Goal: Task Accomplishment & Management: Manage account settings

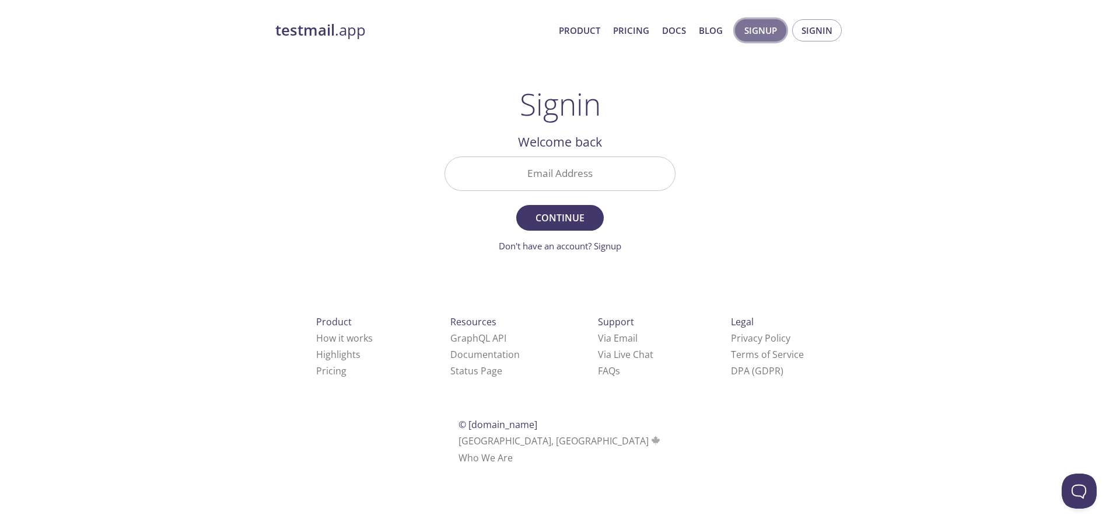
click at [773, 29] on span "Signup" at bounding box center [761, 30] width 33 height 15
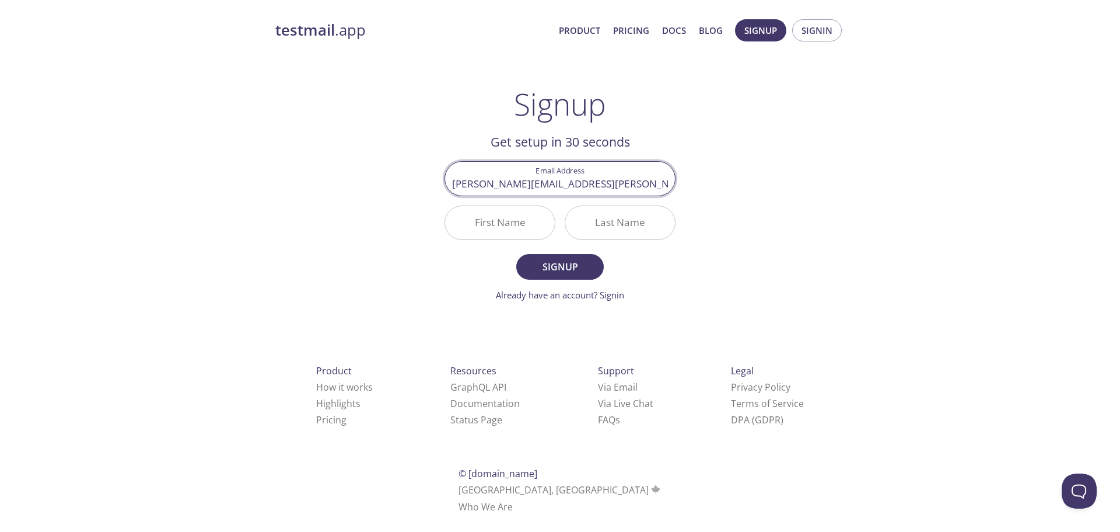
type input "[PERSON_NAME][EMAIL_ADDRESS][PERSON_NAME][DOMAIN_NAME]"
click at [499, 215] on input "First Name" at bounding box center [500, 222] width 110 height 33
type input "[PERSON_NAME]"
type input "M"
click at [550, 274] on span "Signup" at bounding box center [560, 266] width 62 height 16
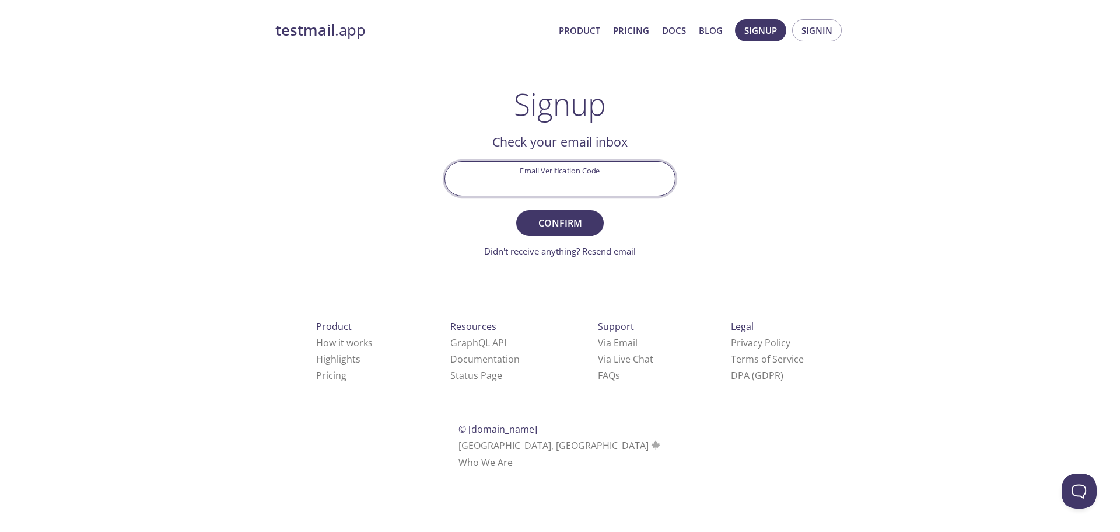
click at [560, 181] on input "Email Verification Code" at bounding box center [560, 178] width 230 height 33
paste input "8AJ6WBE"
type input "8AJ6WBE"
click at [578, 220] on span "Confirm" at bounding box center [560, 223] width 62 height 16
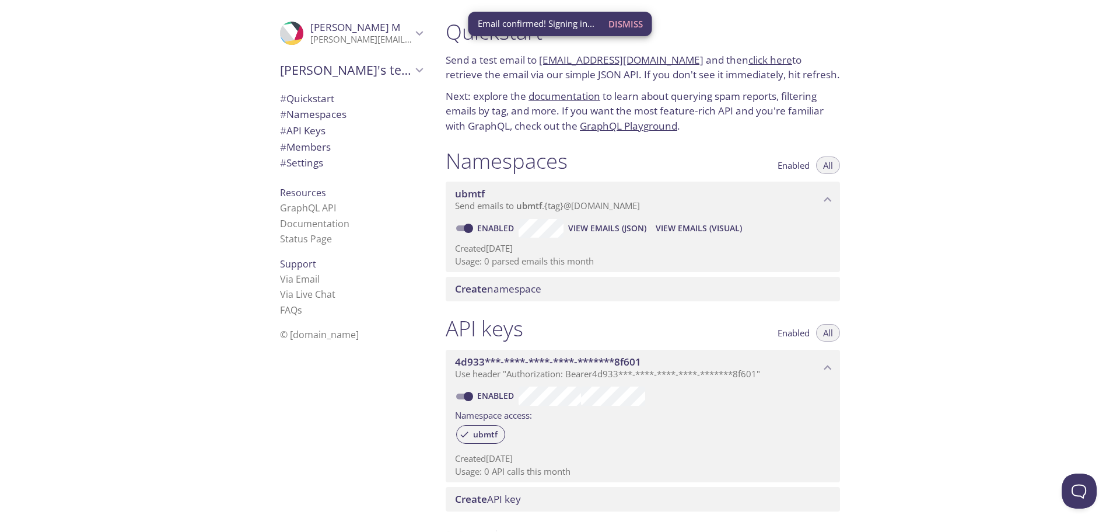
click at [613, 23] on span "Dismiss" at bounding box center [626, 23] width 34 height 15
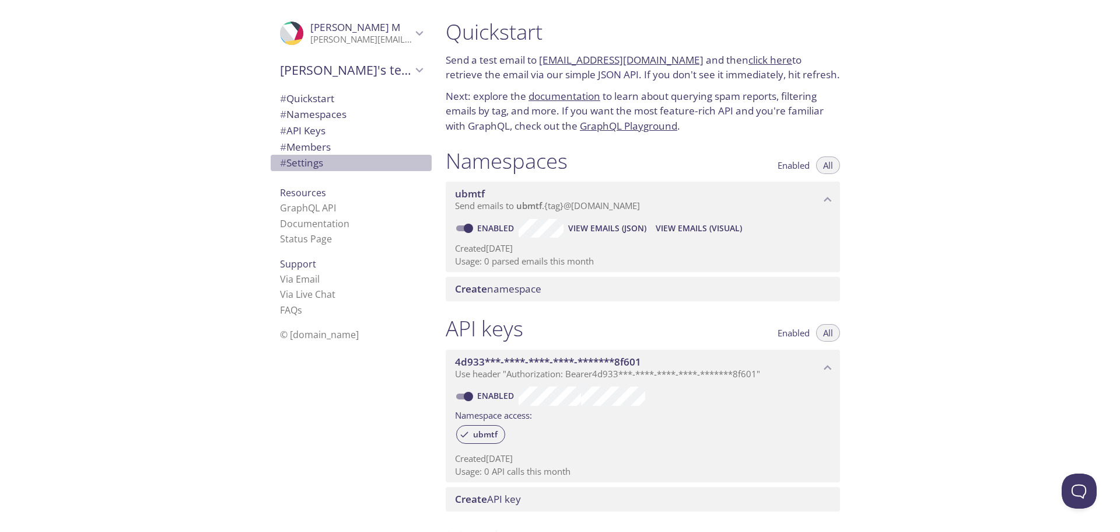
click at [291, 159] on span "# Settings" at bounding box center [301, 162] width 43 height 13
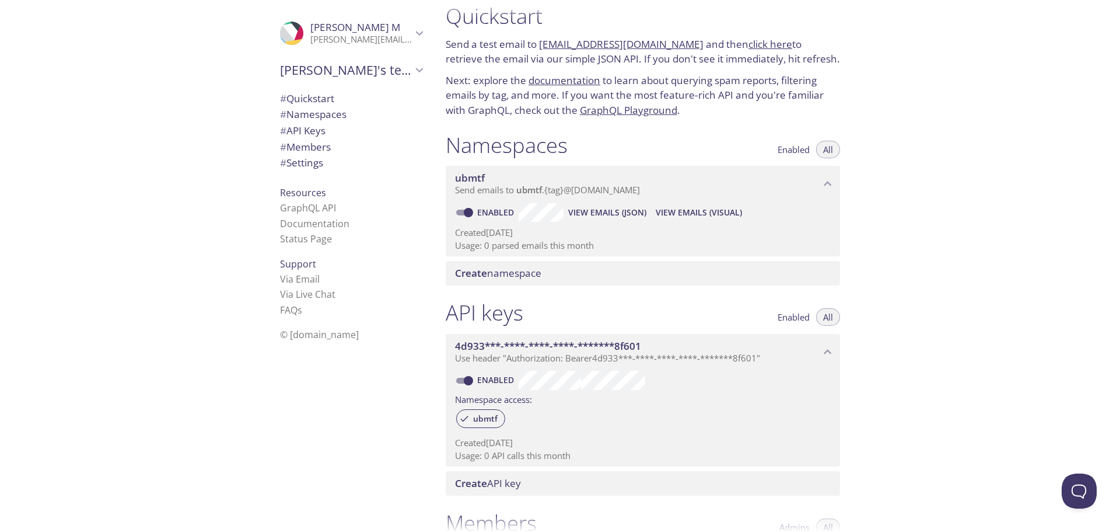
scroll to position [6, 0]
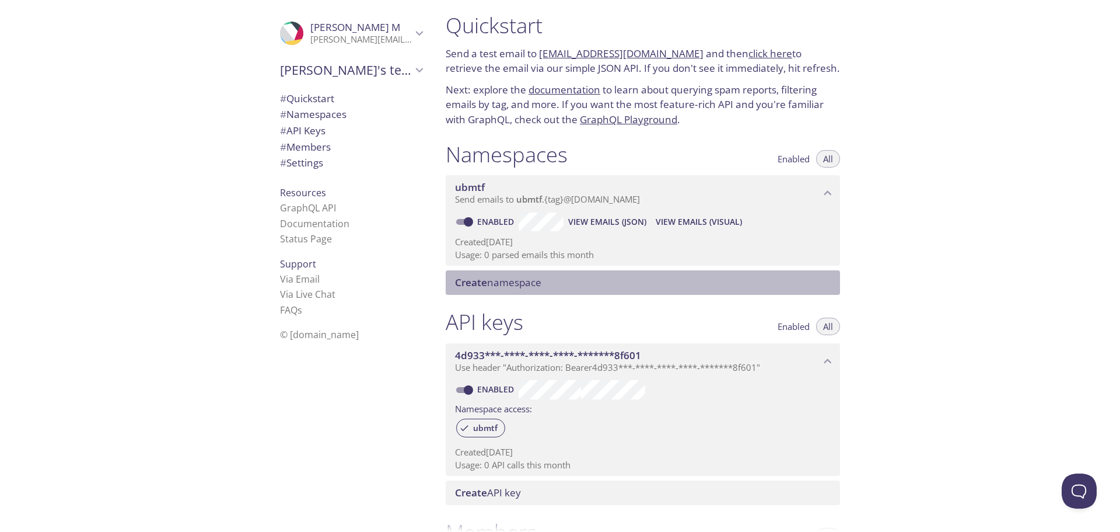
click at [522, 287] on span "Create namespace" at bounding box center [498, 281] width 86 height 13
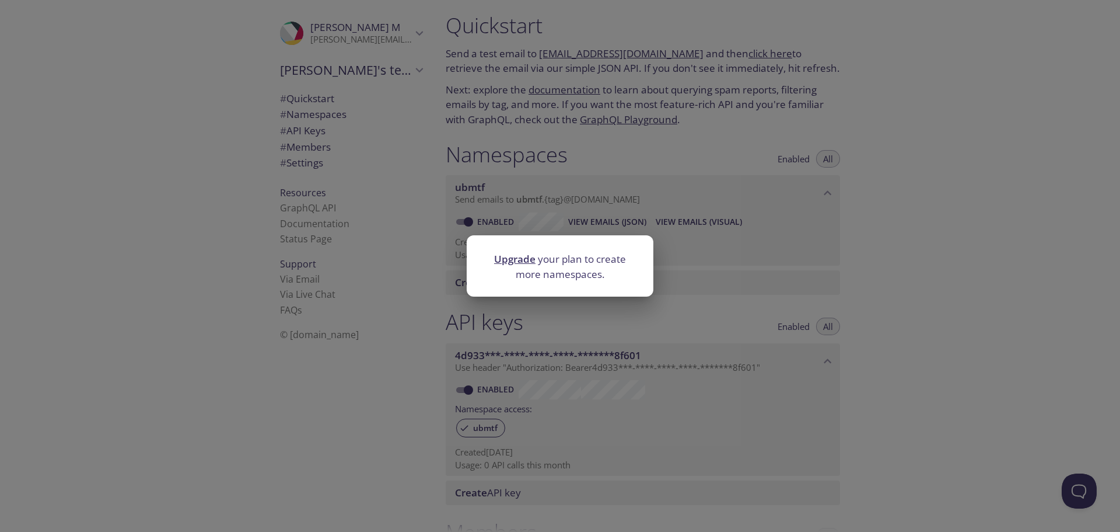
click at [845, 214] on div "Upgrade your plan to create more namespaces." at bounding box center [560, 266] width 1120 height 532
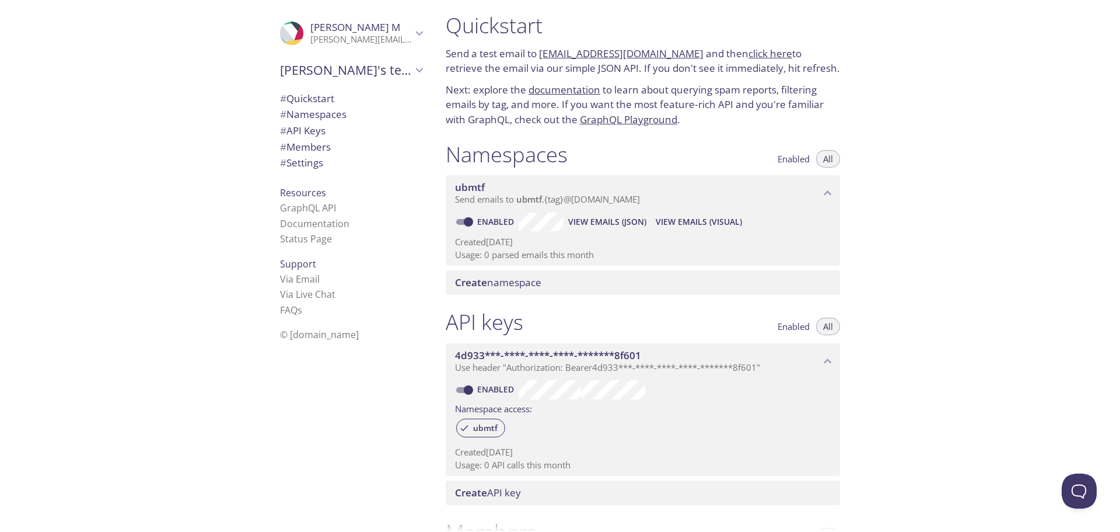
click at [668, 222] on span "View Emails (Visual)" at bounding box center [699, 222] width 86 height 14
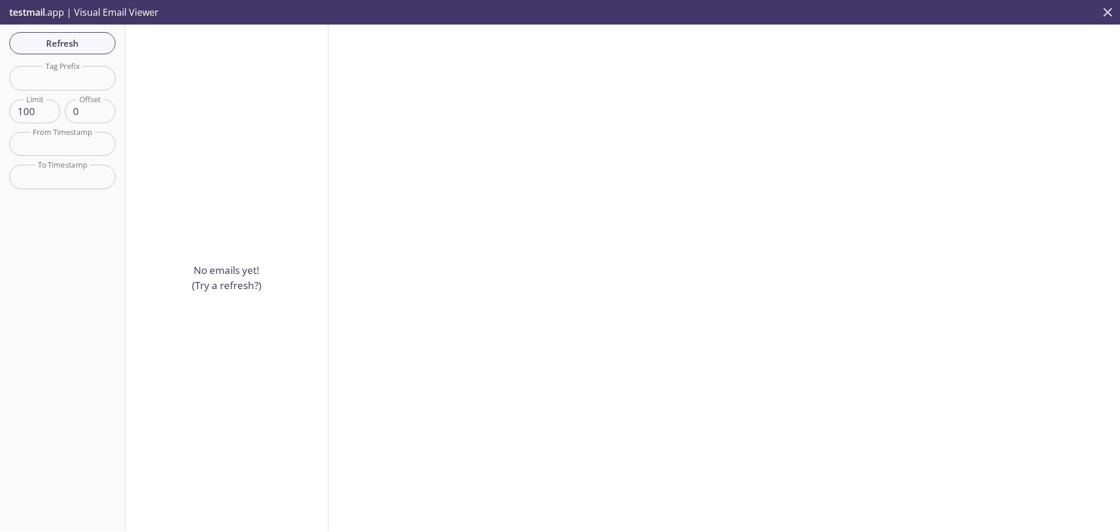
click at [1107, 12] on icon "close" at bounding box center [1108, 12] width 9 height 9
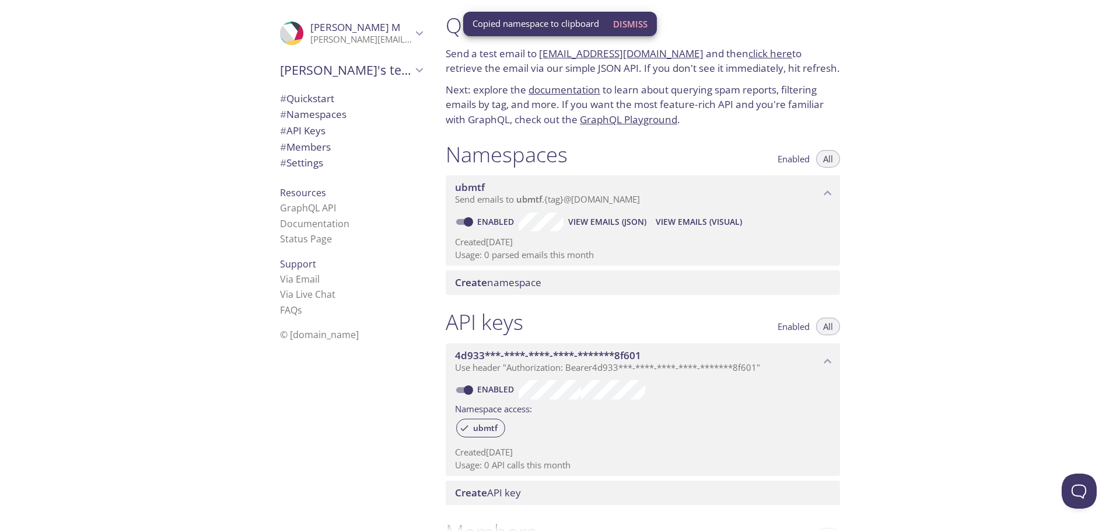
click at [363, 288] on li "Via Live Chat" at bounding box center [351, 293] width 142 height 15
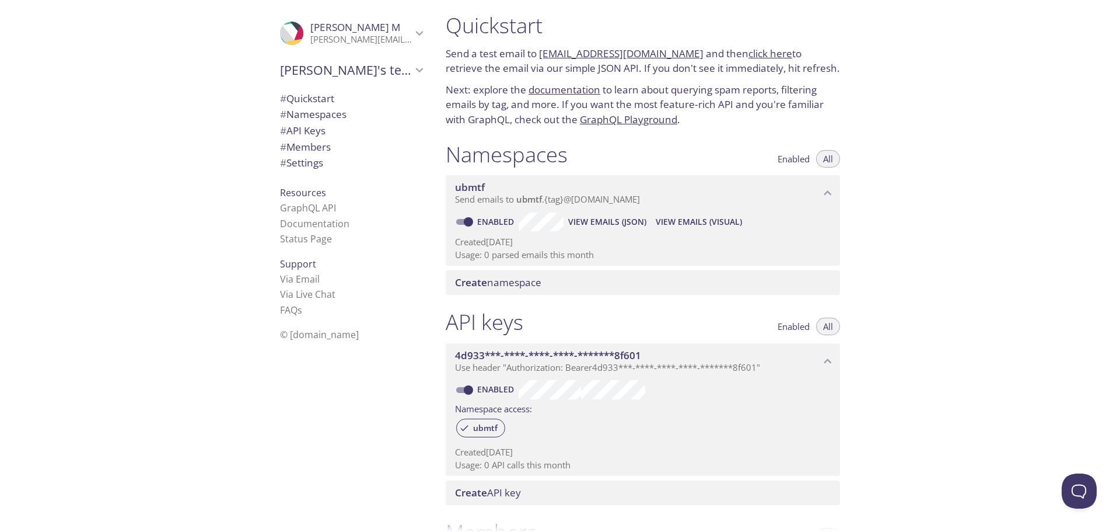
click at [517, 196] on span "ubmtf" at bounding box center [529, 199] width 26 height 12
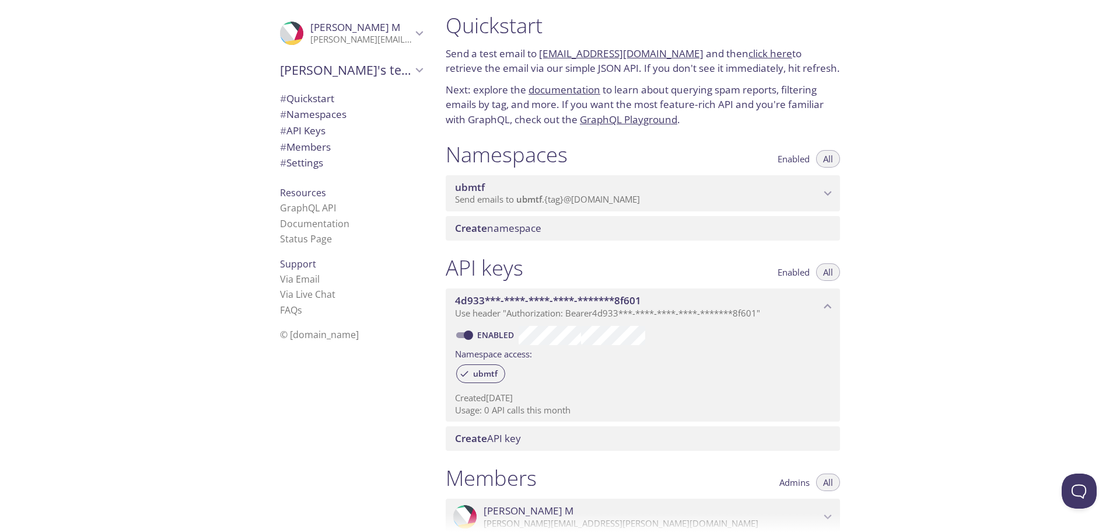
click at [589, 201] on span "Send emails to ubmtf . {tag} @[DOMAIN_NAME]" at bounding box center [547, 199] width 185 height 12
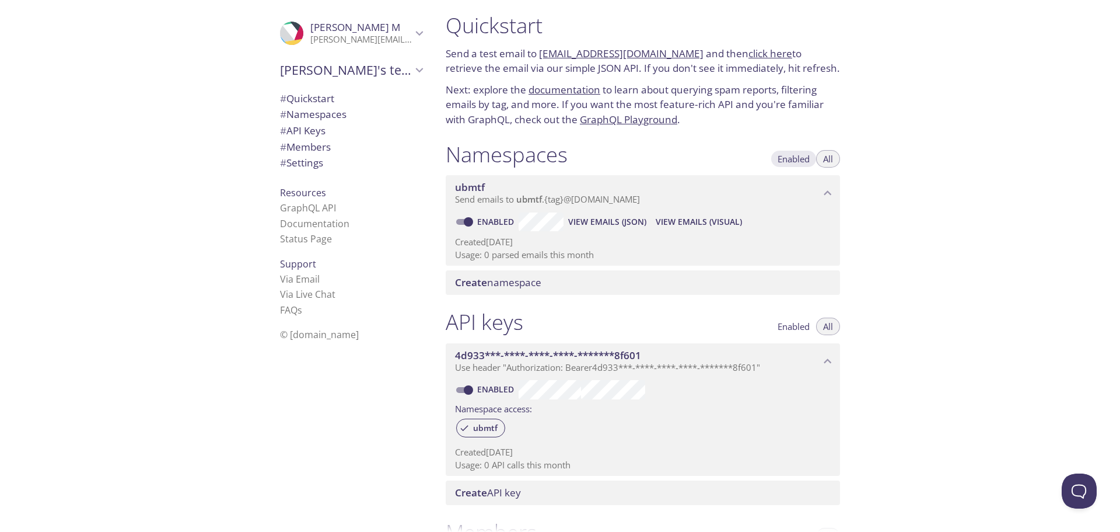
click at [795, 159] on span "Enabled" at bounding box center [794, 159] width 32 height 0
click at [829, 159] on span "All" at bounding box center [828, 159] width 10 height 0
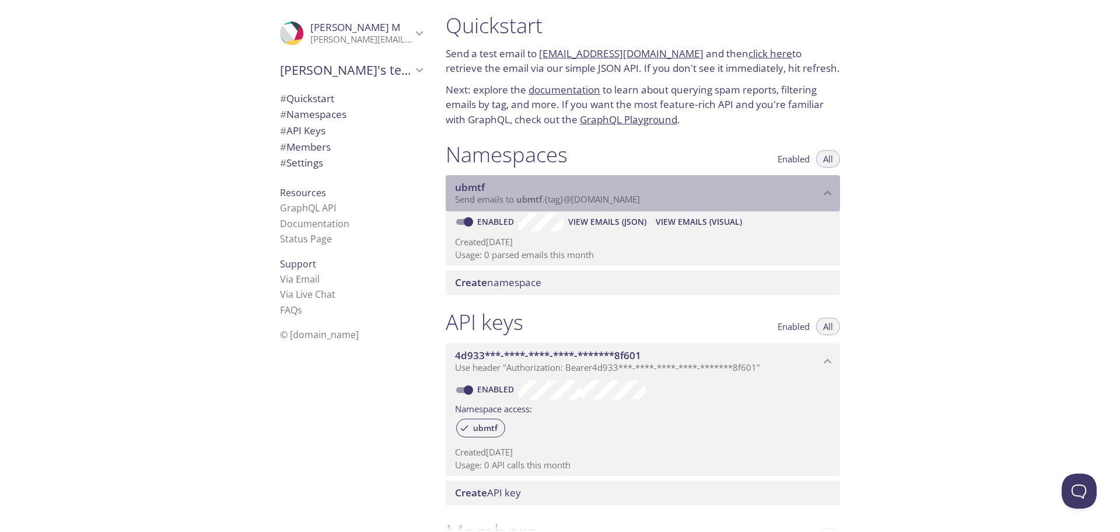
click at [827, 194] on icon "ubmtf namespace" at bounding box center [827, 193] width 15 height 15
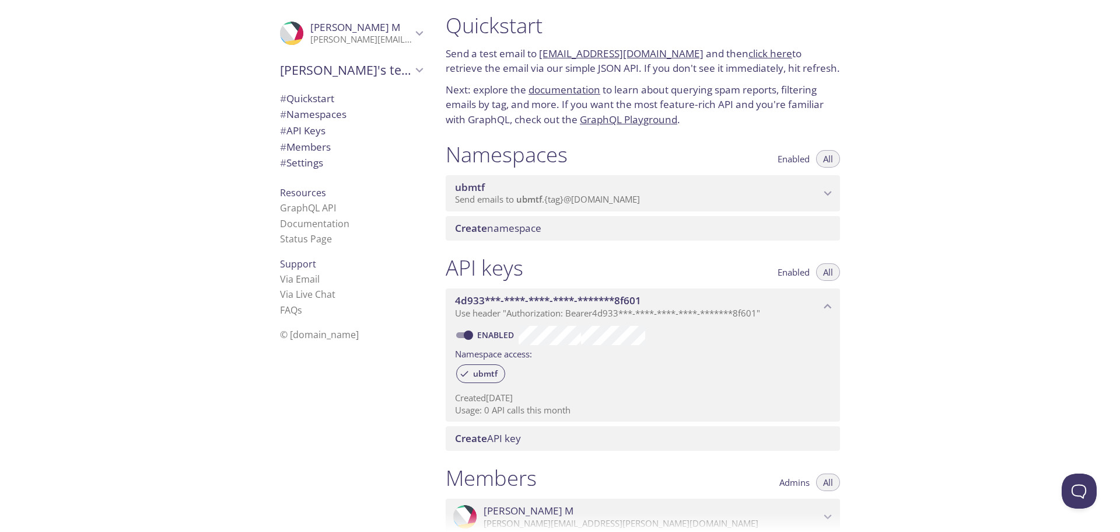
click at [328, 111] on span "# Namespaces" at bounding box center [313, 113] width 67 height 13
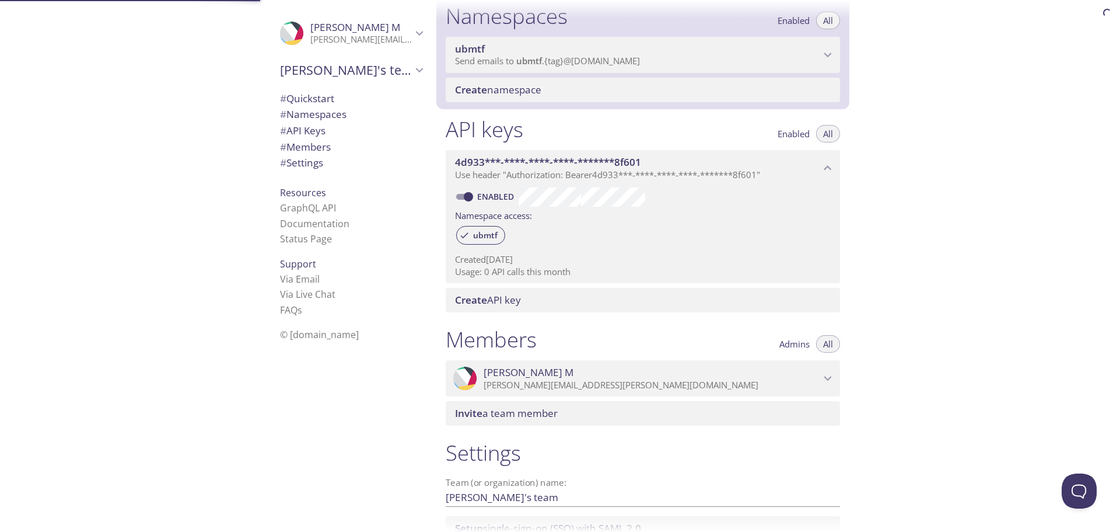
scroll to position [148, 0]
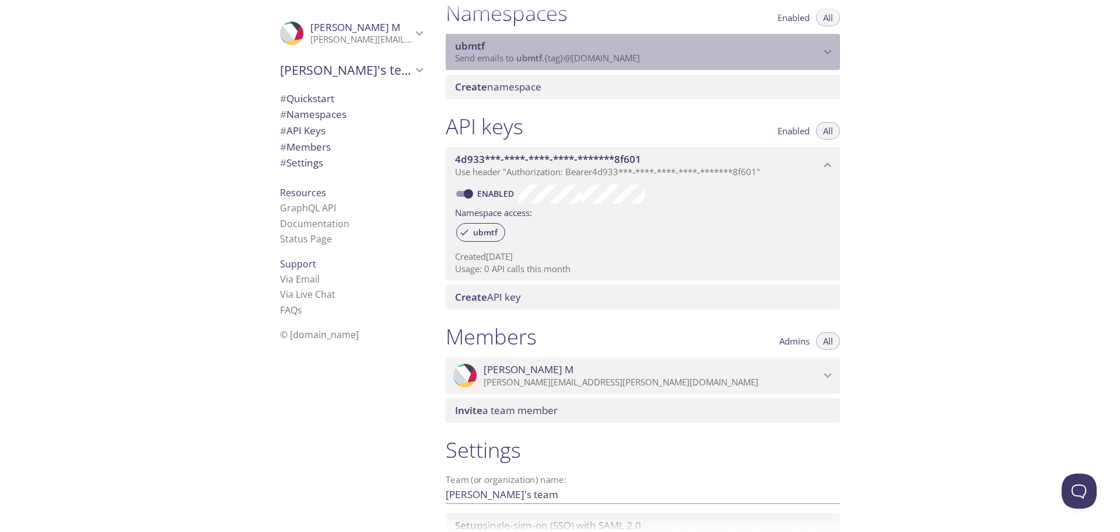
click at [586, 58] on span "Send emails to ubmtf . {tag} @[DOMAIN_NAME]" at bounding box center [547, 58] width 185 height 12
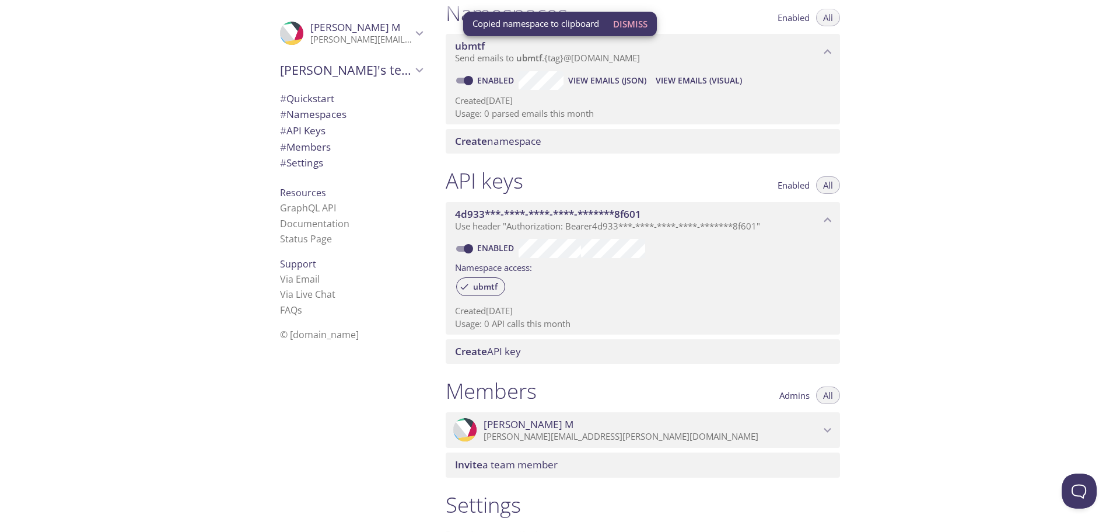
click at [324, 327] on div "© [DOMAIN_NAME]" at bounding box center [351, 334] width 161 height 25
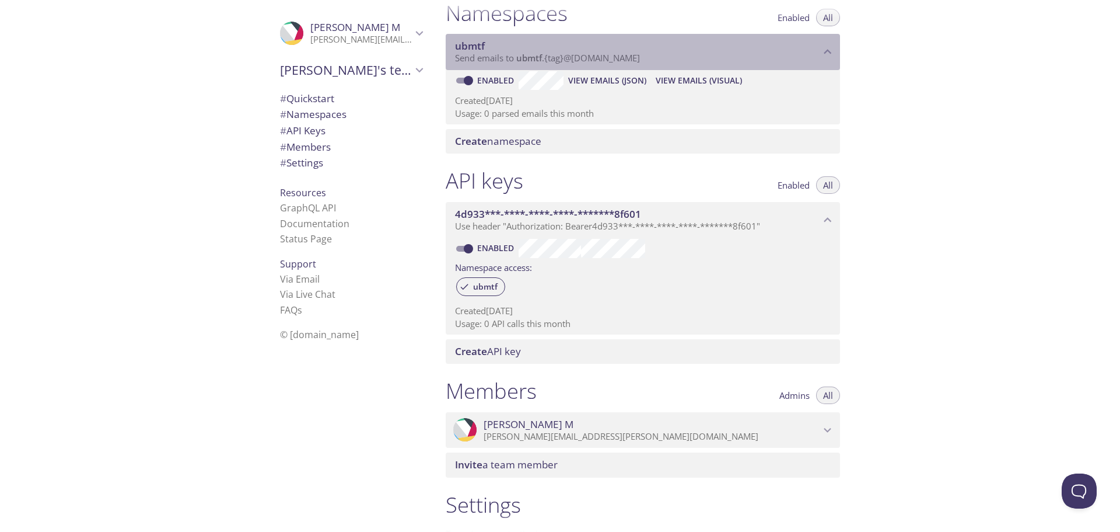
drag, startPoint x: 639, startPoint y: 58, endPoint x: 504, endPoint y: 62, distance: 136.0
click at [504, 62] on p "Send emails to ubmtf . {tag} @[DOMAIN_NAME]" at bounding box center [637, 59] width 365 height 12
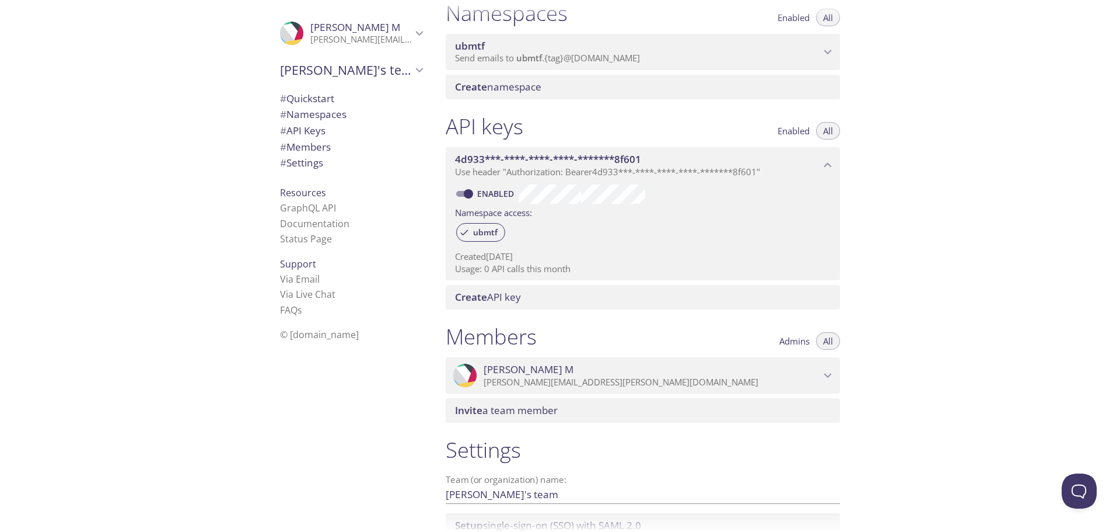
click at [638, 57] on span "Send emails to ubmtf . {tag} @[DOMAIN_NAME]" at bounding box center [547, 58] width 185 height 12
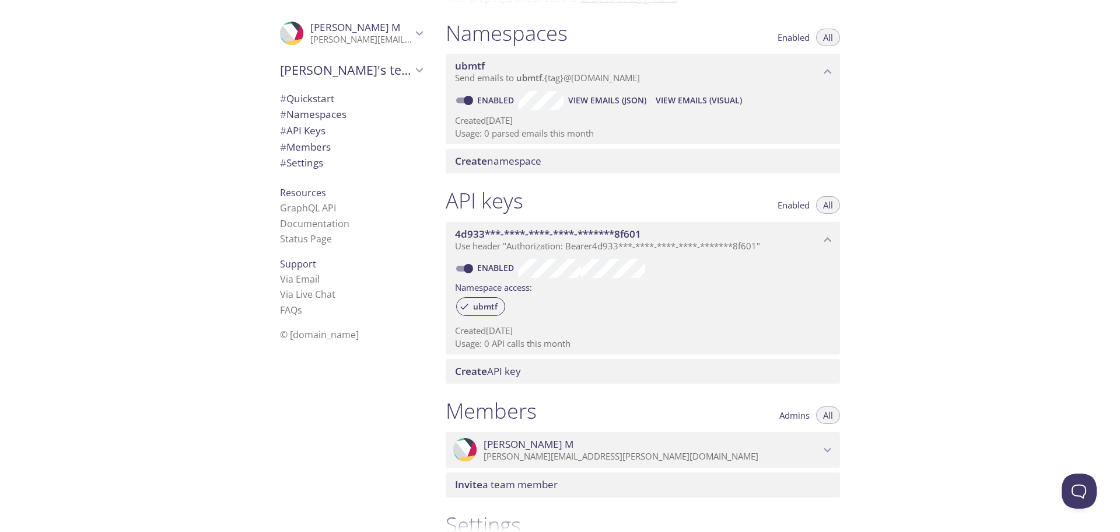
scroll to position [123, 0]
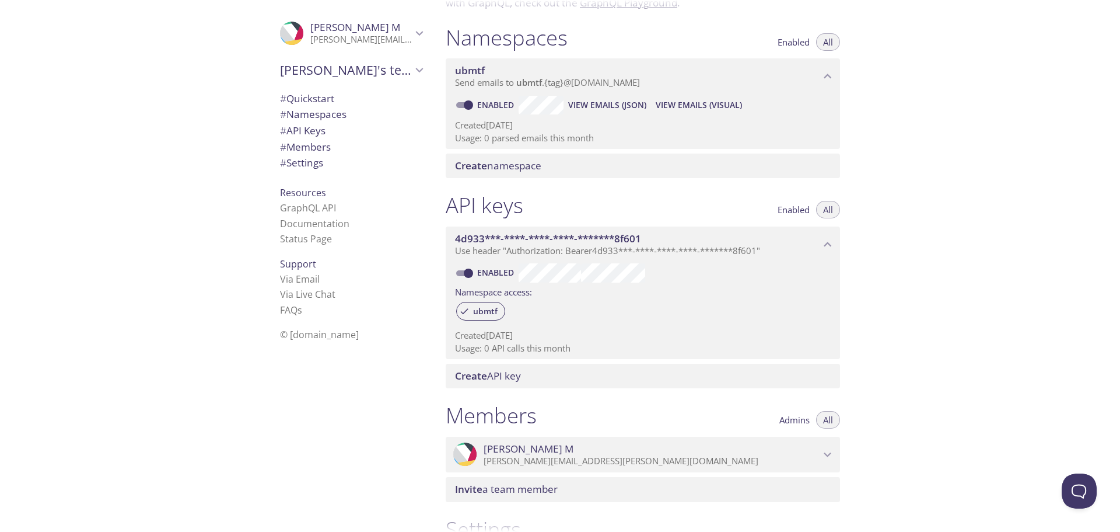
click at [701, 104] on span "View Emails (Visual)" at bounding box center [699, 105] width 86 height 14
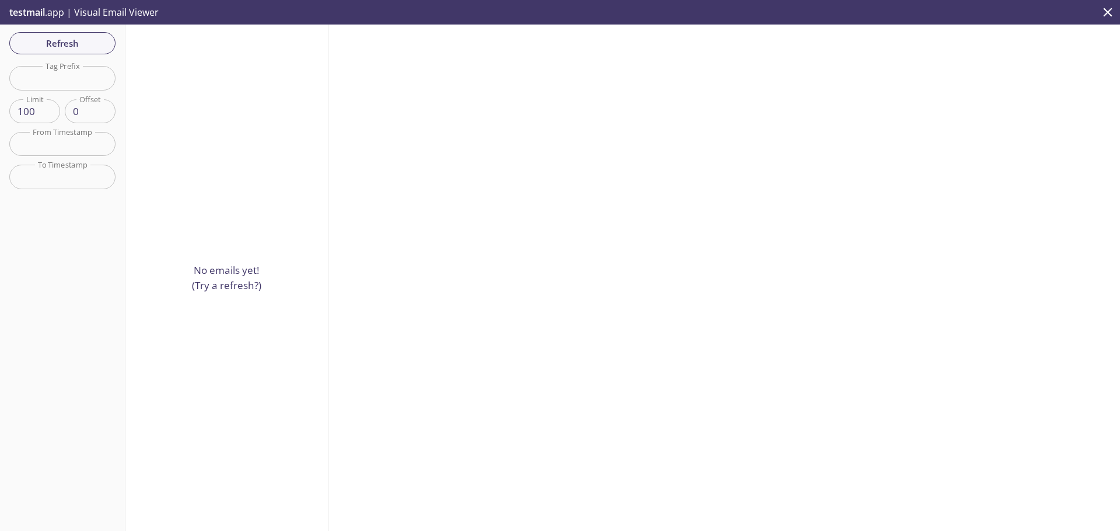
click at [58, 146] on input "text" at bounding box center [62, 144] width 106 height 24
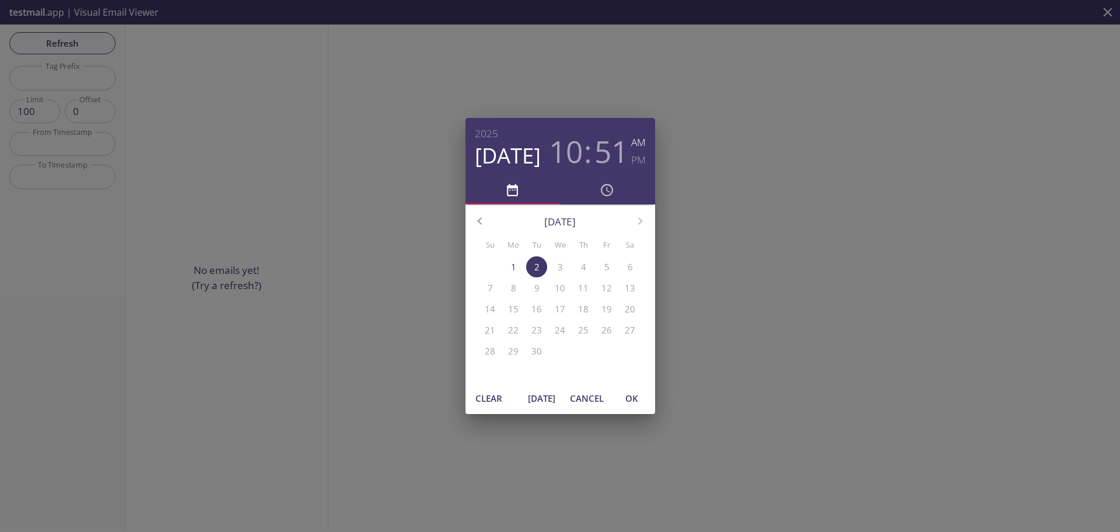
click at [344, 337] on div "[DATE] 10 : 51 AM PM [DATE] Su Mo Tu We Th Fr Sa 31 1 2 3 4 5 6 7 8 9 10 11 12 …" at bounding box center [560, 266] width 1120 height 532
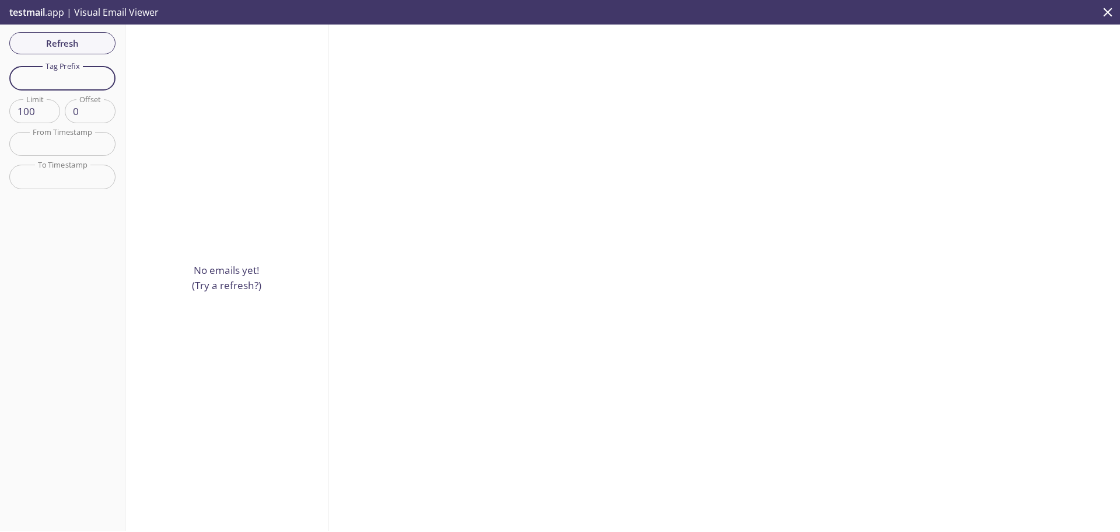
click at [83, 80] on input "text" at bounding box center [62, 78] width 106 height 24
click at [62, 43] on span "Refresh" at bounding box center [63, 43] width 88 height 15
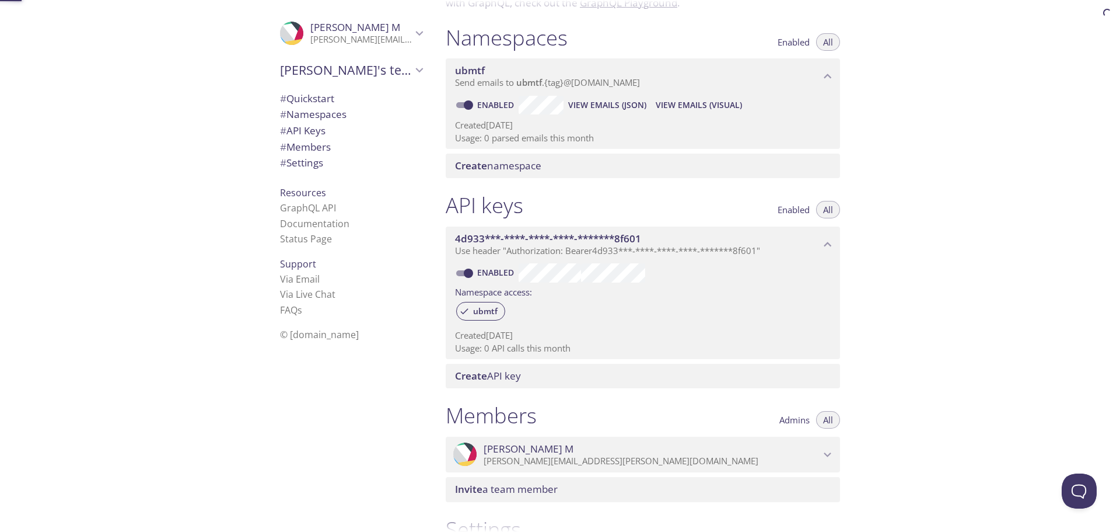
scroll to position [148, 0]
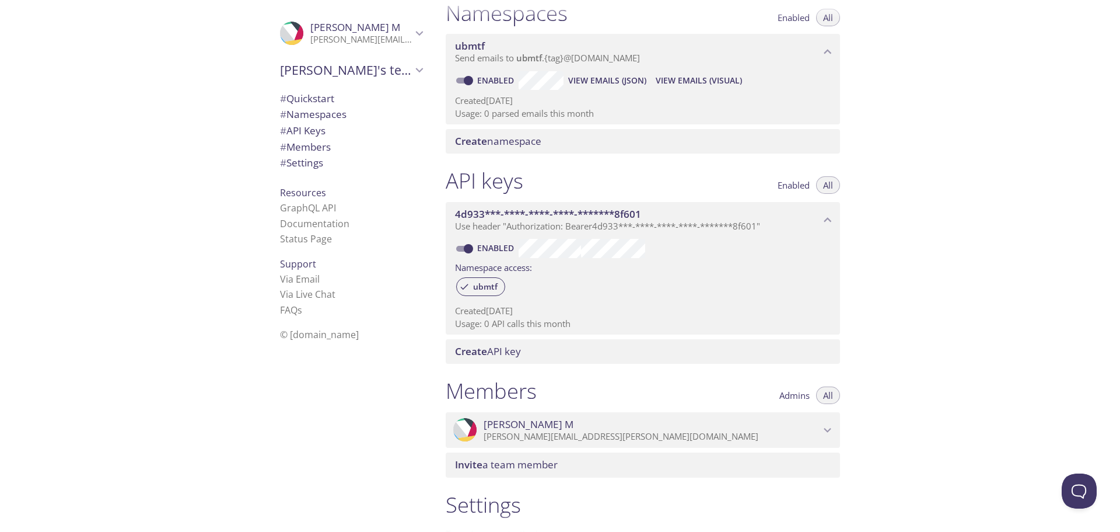
click at [338, 163] on span "# Settings" at bounding box center [351, 162] width 142 height 15
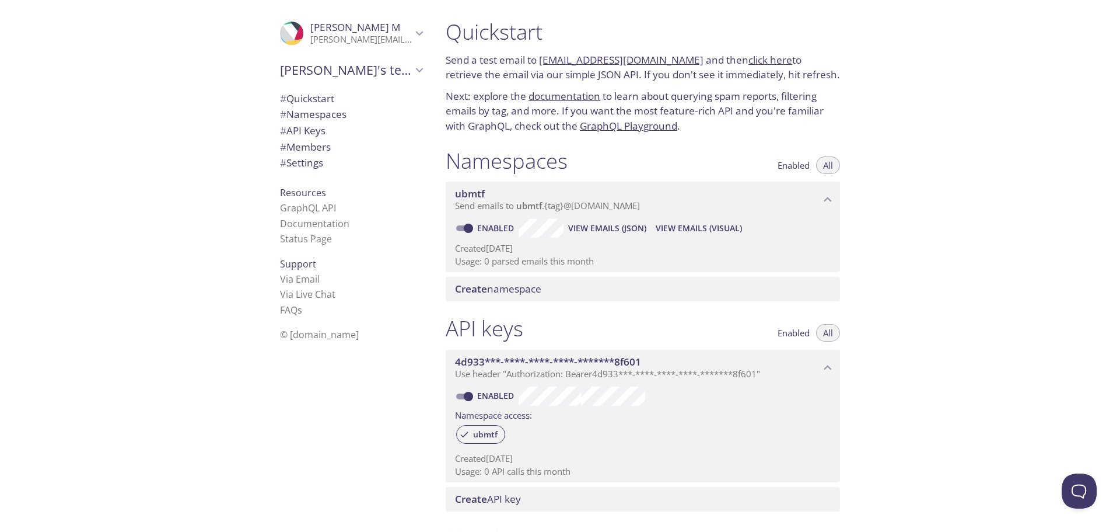
click at [588, 55] on link "[EMAIL_ADDRESS][DOMAIN_NAME]" at bounding box center [621, 59] width 165 height 13
click at [166, 356] on div ".cls-1 { fill: #6d5ca8; } .cls-2 { fill: #3fc191; } .cls-3 { fill: #3b4752; } .…" at bounding box center [218, 266] width 436 height 532
copy p "[EMAIL_ADDRESS][DOMAIN_NAME]"
drag, startPoint x: 686, startPoint y: 59, endPoint x: 543, endPoint y: 61, distance: 143.0
click at [543, 61] on p "Send a test email to [EMAIL_ADDRESS][DOMAIN_NAME] and then click here to retrie…" at bounding box center [643, 68] width 394 height 30
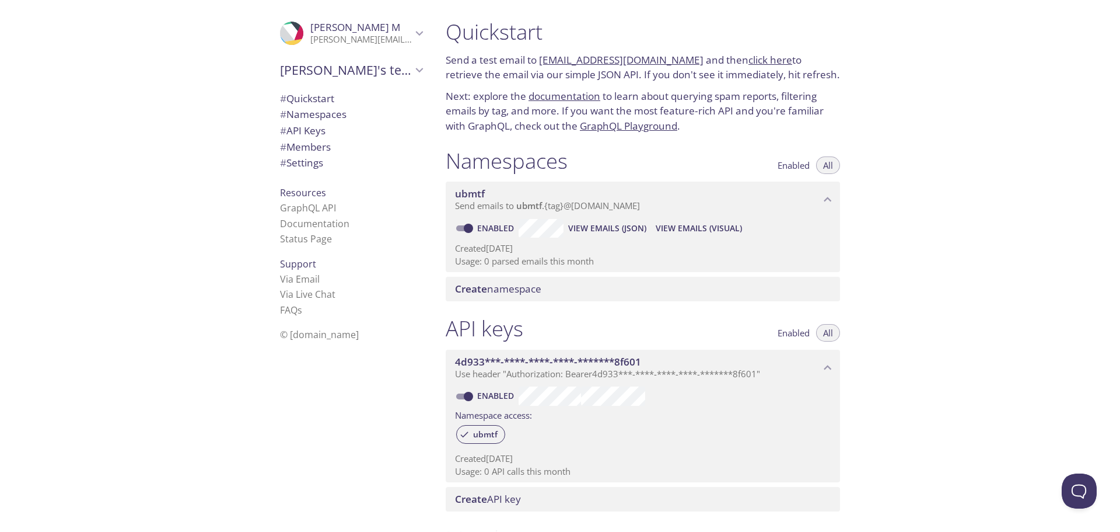
drag, startPoint x: 866, startPoint y: 117, endPoint x: 845, endPoint y: 107, distance: 23.5
click at [866, 117] on div "Quickstart Send a test email to [EMAIL_ADDRESS][DOMAIN_NAME] and then click her…" at bounding box center [778, 266] width 684 height 532
click at [757, 61] on link "click here" at bounding box center [771, 59] width 44 height 13
click at [684, 228] on span "View Emails (Visual)" at bounding box center [699, 228] width 86 height 14
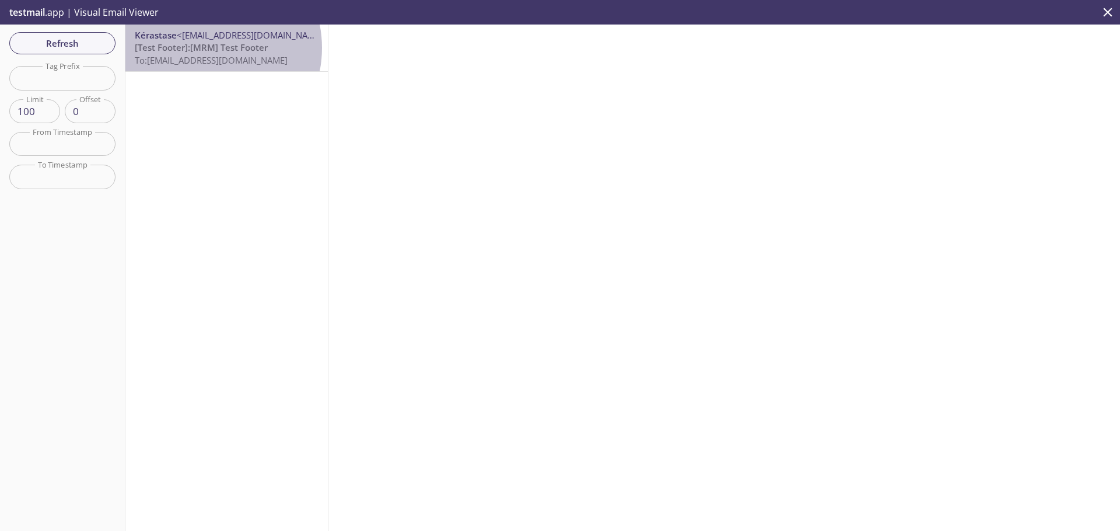
click at [202, 48] on span "[Test Footer]:[MRM] Test Footer" at bounding box center [201, 47] width 133 height 12
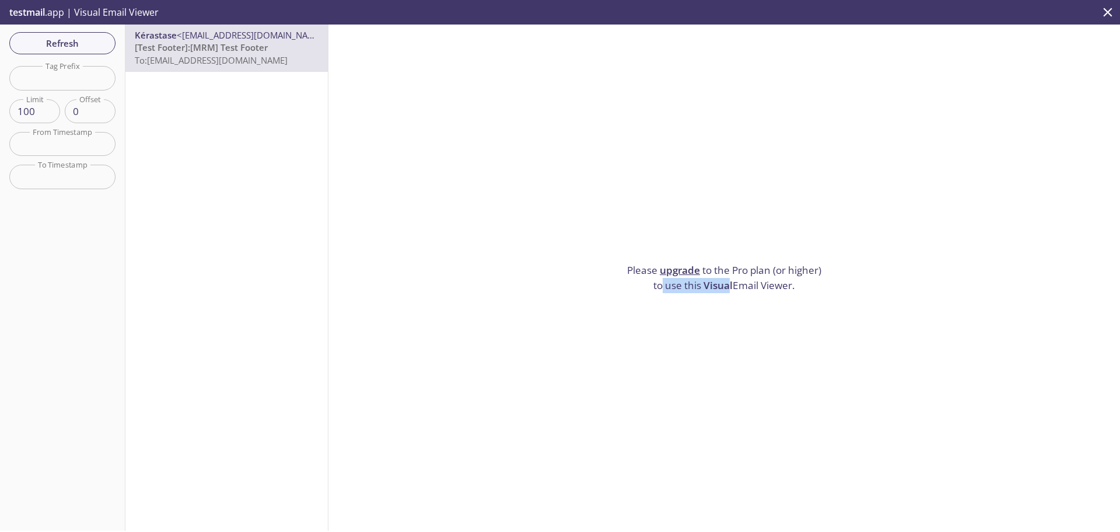
drag, startPoint x: 657, startPoint y: 281, endPoint x: 757, endPoint y: 289, distance: 100.6
click at [736, 288] on p "Please upgrade to the Pro plan (or higher) to use this Visual Email Viewer." at bounding box center [725, 278] width 204 height 30
click at [773, 281] on p "Please upgrade to the Pro plan (or higher) to use this Visual Email Viewer." at bounding box center [725, 278] width 204 height 30
click at [712, 281] on span "Visual" at bounding box center [718, 284] width 29 height 13
click at [678, 263] on link "upgrade" at bounding box center [680, 269] width 40 height 13
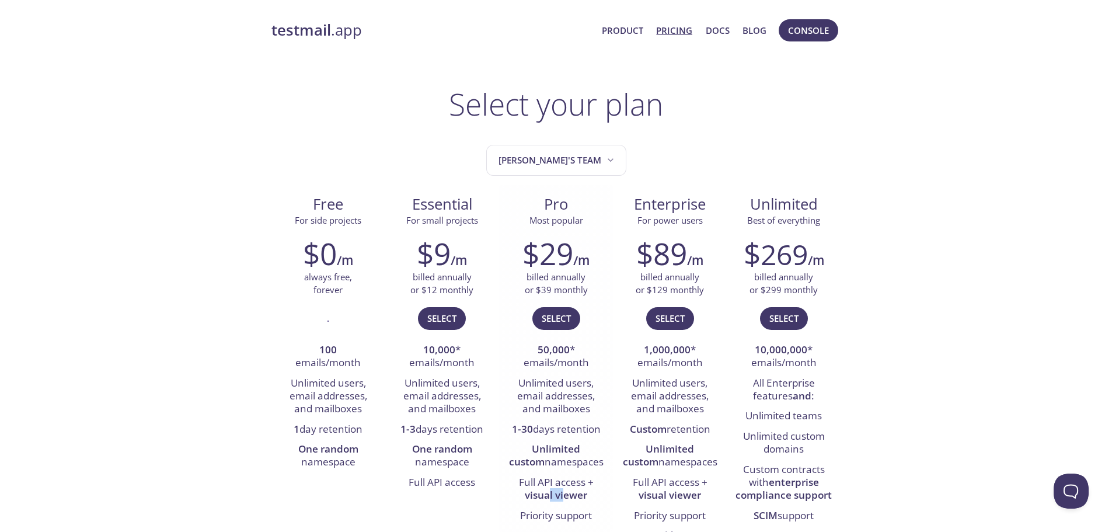
drag, startPoint x: 550, startPoint y: 498, endPoint x: 572, endPoint y: 498, distance: 22.2
click at [570, 498] on strong "visual viewer" at bounding box center [556, 494] width 62 height 13
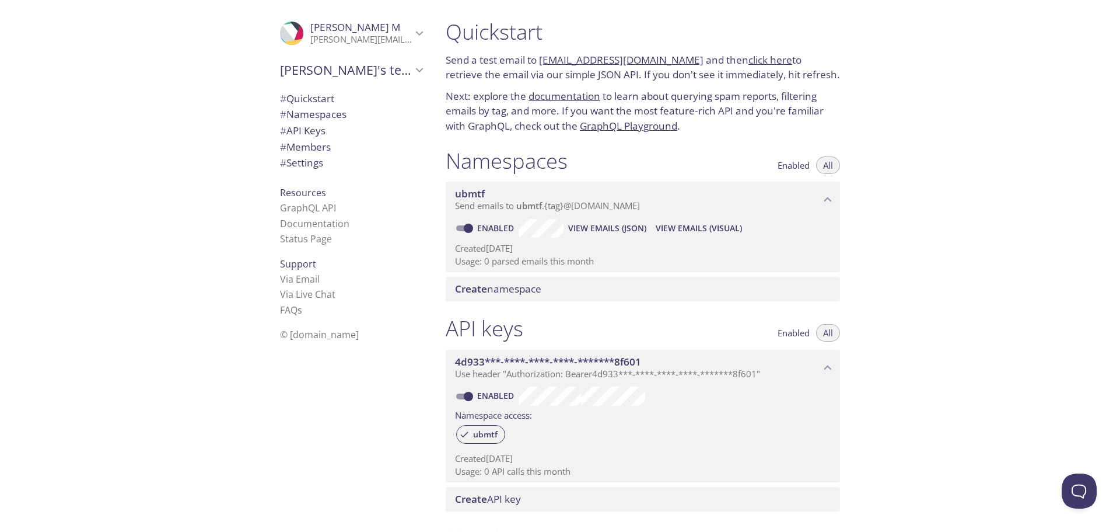
scroll to position [117, 0]
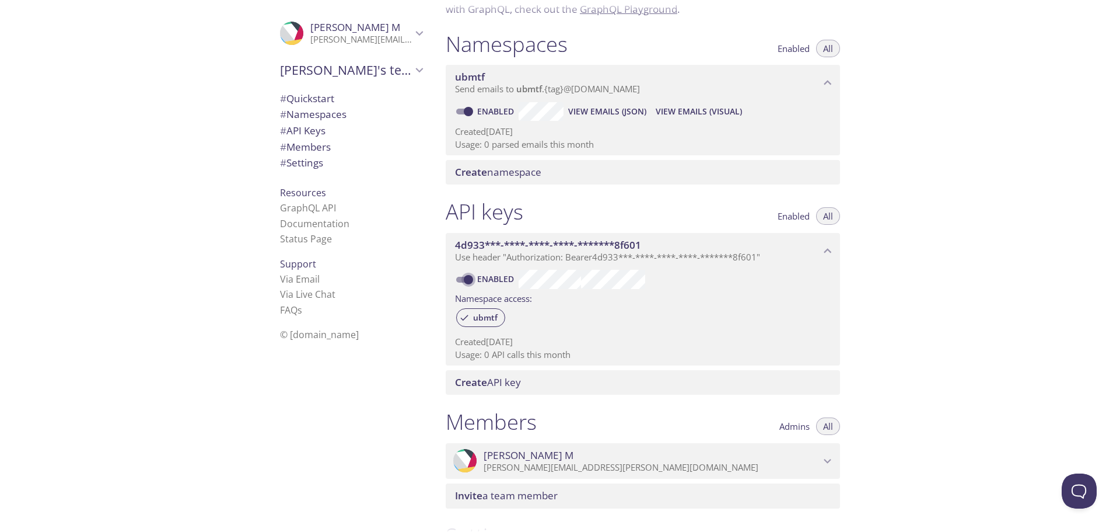
click at [464, 276] on input "Enabled" at bounding box center [469, 279] width 42 height 14
checkbox input "false"
drag, startPoint x: 799, startPoint y: 218, endPoint x: 768, endPoint y: 346, distance: 131.9
click at [768, 346] on div "API keys Enabled All 4d933***-****-****-****-*******8f601 Use header "Authoriza…" at bounding box center [642, 296] width 413 height 210
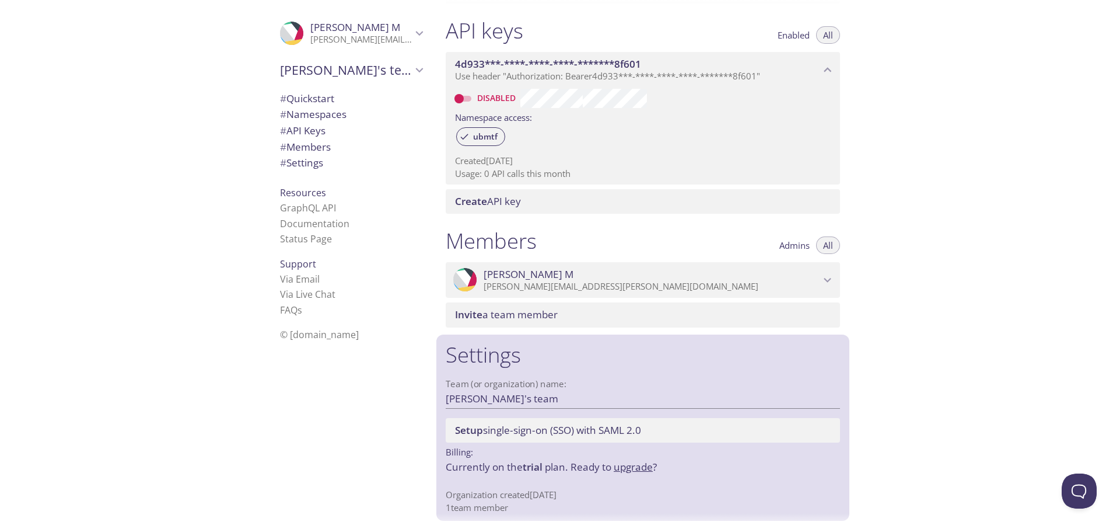
scroll to position [298, 0]
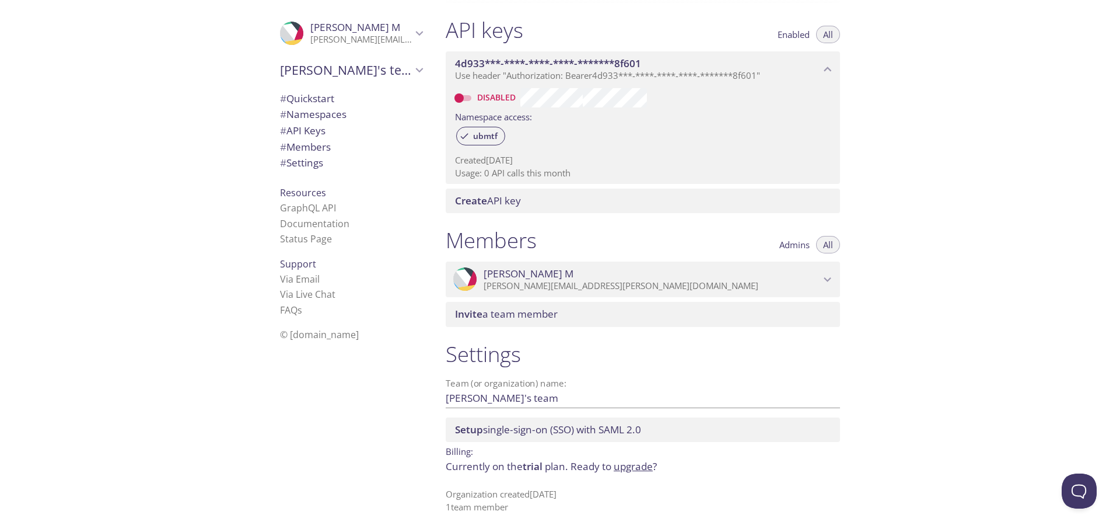
click at [296, 117] on span "# Namespaces" at bounding box center [313, 113] width 67 height 13
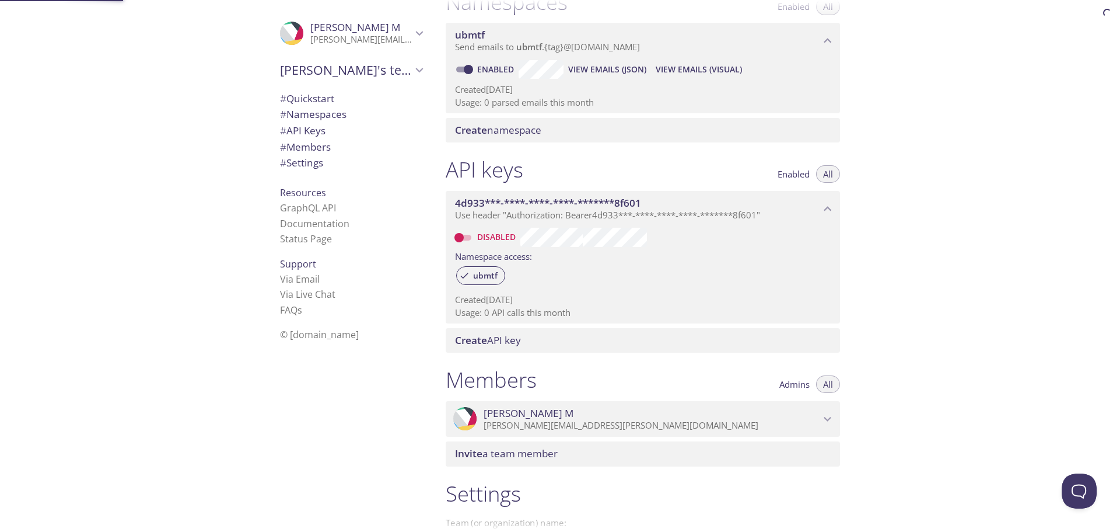
scroll to position [148, 0]
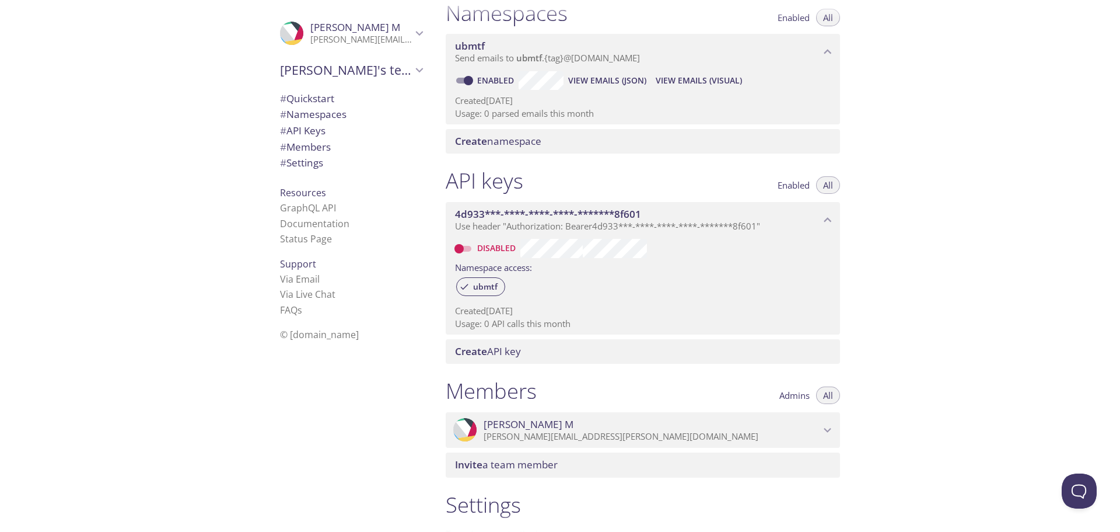
drag, startPoint x: 494, startPoint y: 112, endPoint x: 558, endPoint y: 113, distance: 64.2
click at [558, 113] on p "Usage: 0 parsed emails this month" at bounding box center [643, 113] width 376 height 12
click at [503, 96] on p "Created [DATE]" at bounding box center [643, 101] width 376 height 12
click at [620, 77] on span "View Emails (JSON)" at bounding box center [607, 81] width 78 height 14
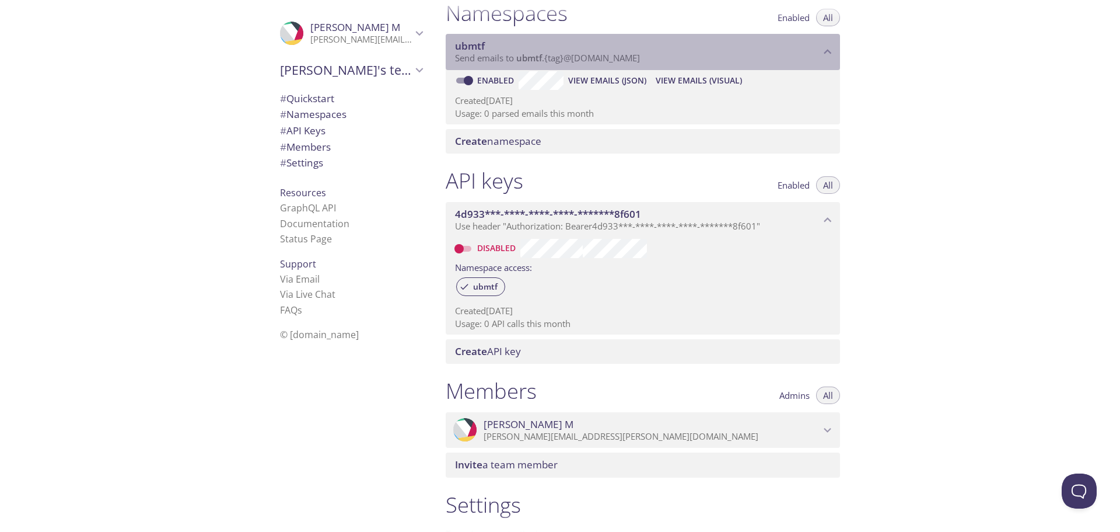
click at [582, 55] on span "Send emails to ubmtf . {tag} @[DOMAIN_NAME]" at bounding box center [547, 58] width 185 height 12
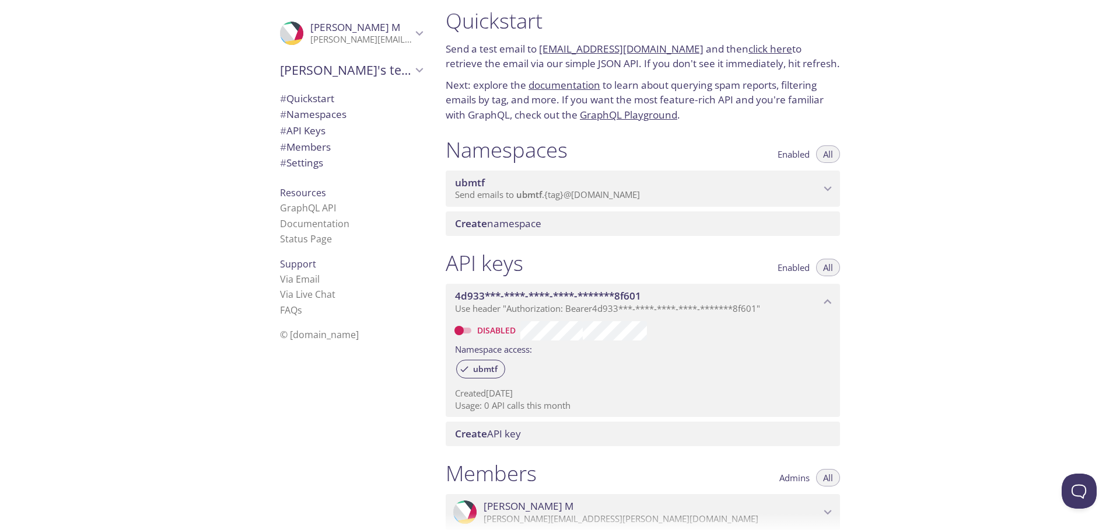
scroll to position [0, 0]
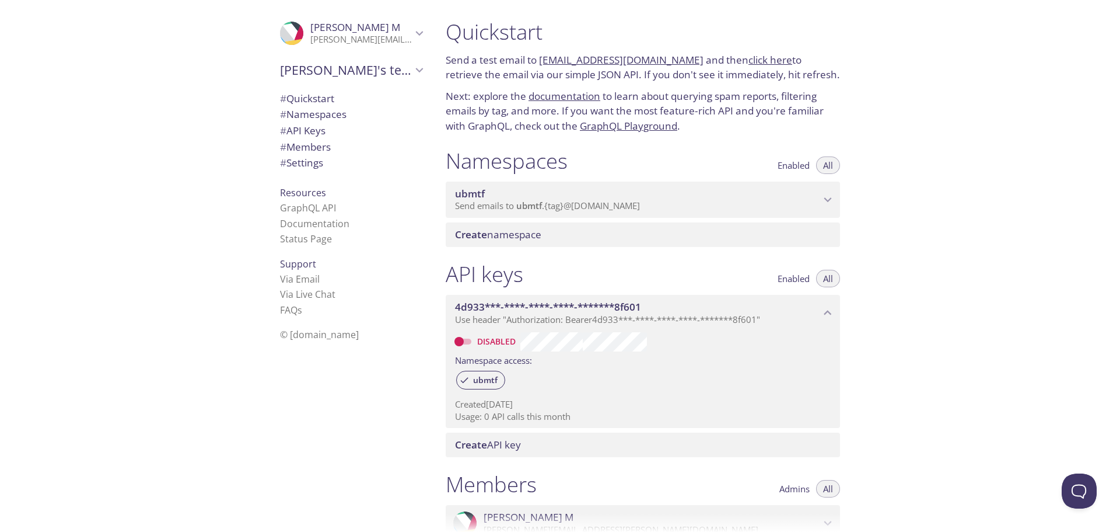
click at [638, 204] on span "Send emails to ubmtf . {tag} @[DOMAIN_NAME]" at bounding box center [547, 206] width 185 height 12
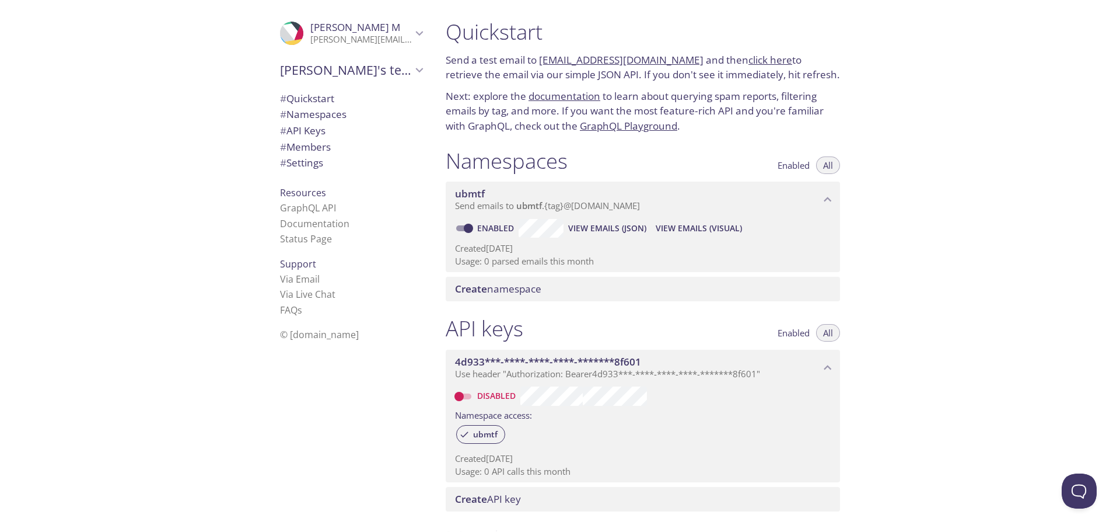
click at [683, 232] on span "View Emails (Visual)" at bounding box center [699, 228] width 86 height 14
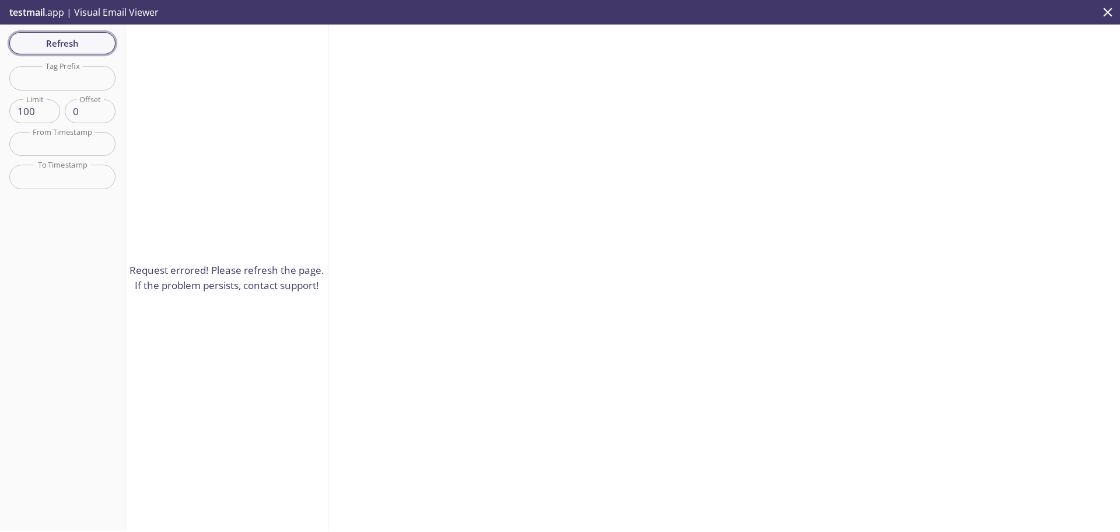
click at [70, 50] on span "Refresh" at bounding box center [63, 43] width 88 height 15
click at [1105, 13] on icon "close" at bounding box center [1107, 12] width 15 height 15
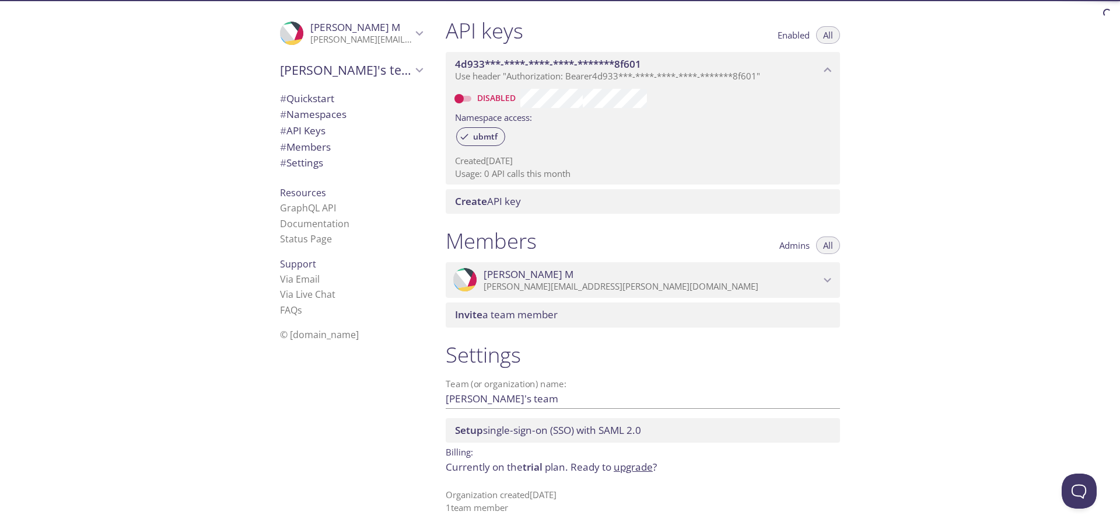
scroll to position [298, 0]
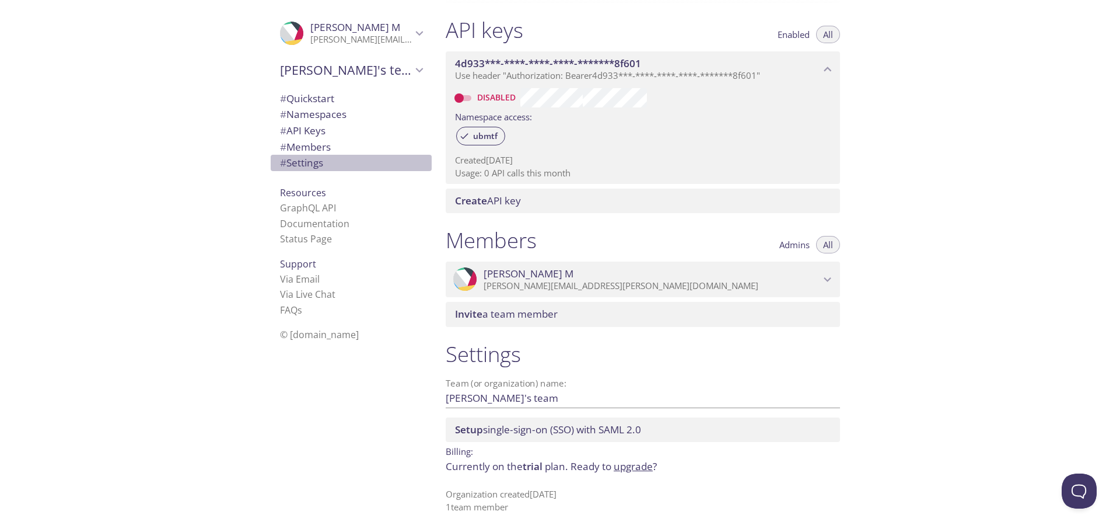
click at [294, 165] on span "# Settings" at bounding box center [301, 162] width 43 height 13
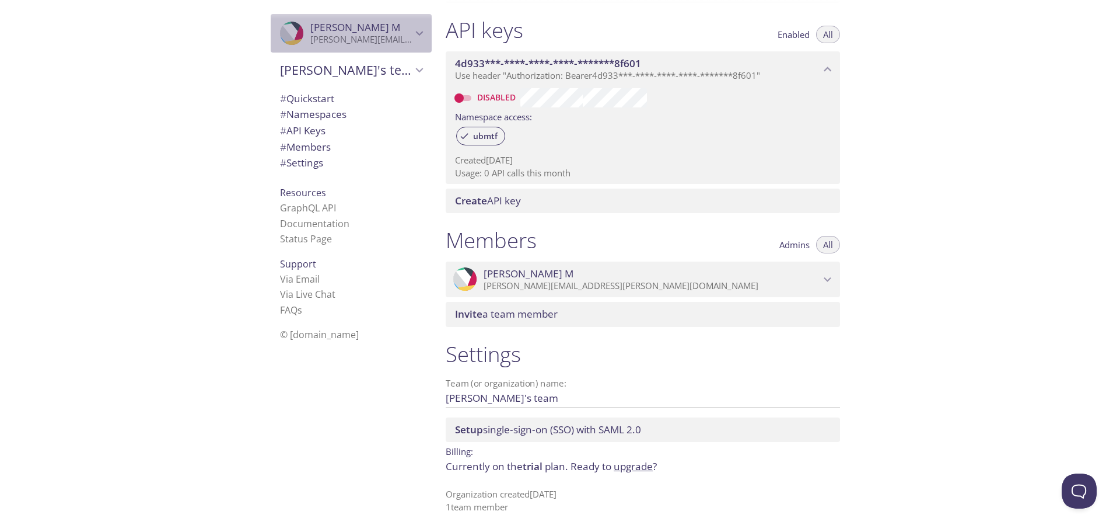
click at [401, 27] on span "[PERSON_NAME]" at bounding box center [361, 27] width 102 height 13
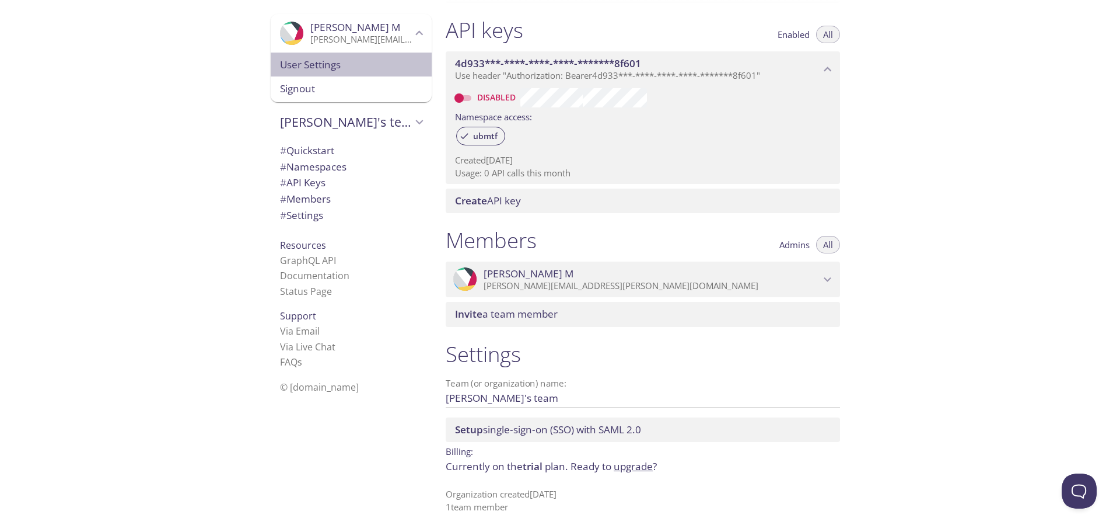
click at [326, 68] on span "User Settings" at bounding box center [351, 64] width 142 height 15
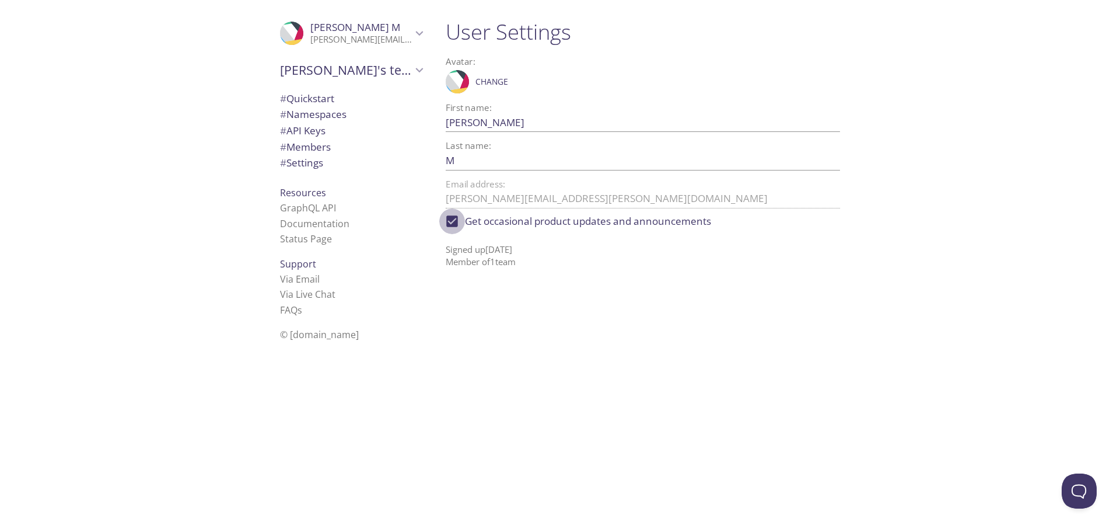
click at [452, 219] on input "Get occasional product updates and announcements" at bounding box center [452, 221] width 26 height 26
checkbox input "false"
click at [484, 85] on span "Change" at bounding box center [492, 82] width 33 height 14
drag, startPoint x: 522, startPoint y: 81, endPoint x: 571, endPoint y: 166, distance: 98.0
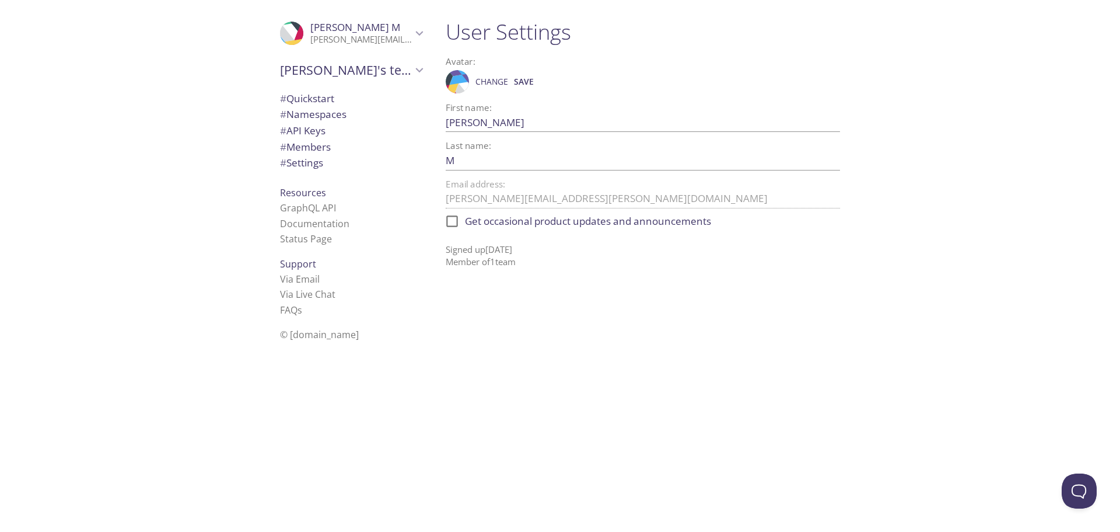
click at [572, 163] on div "User Settings Avatar: .cls-1 { fill: #6d5ca8; } .cls-2 { fill: #3fc191; } .cls-…" at bounding box center [642, 143] width 413 height 263
click at [458, 295] on div "User Settings Avatar: .cls-1 { fill: #6d5ca8; } .cls-2 { fill: #3fc191; } .cls-…" at bounding box center [647, 266] width 422 height 532
click at [380, 62] on span "[PERSON_NAME]'s team" at bounding box center [346, 70] width 132 height 16
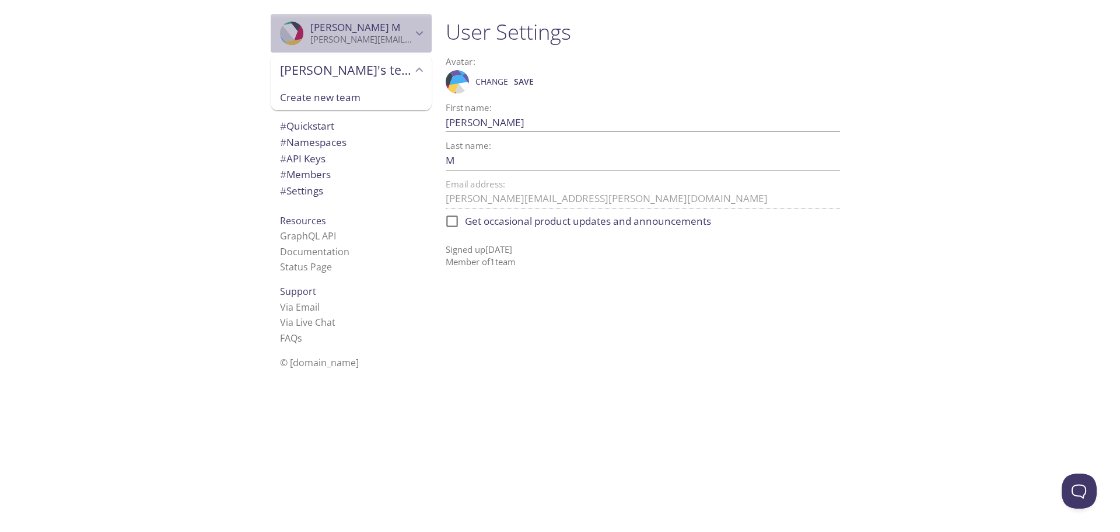
click at [373, 44] on p "[PERSON_NAME][EMAIL_ADDRESS][PERSON_NAME][DOMAIN_NAME]" at bounding box center [361, 40] width 102 height 12
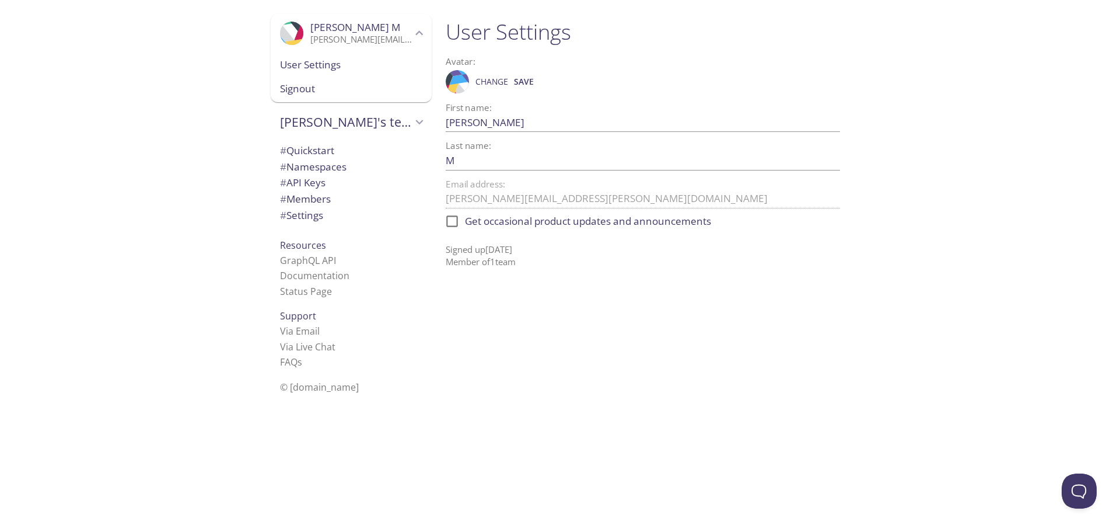
click at [296, 79] on div "Signout" at bounding box center [351, 89] width 161 height 26
